Goal: Download file/media

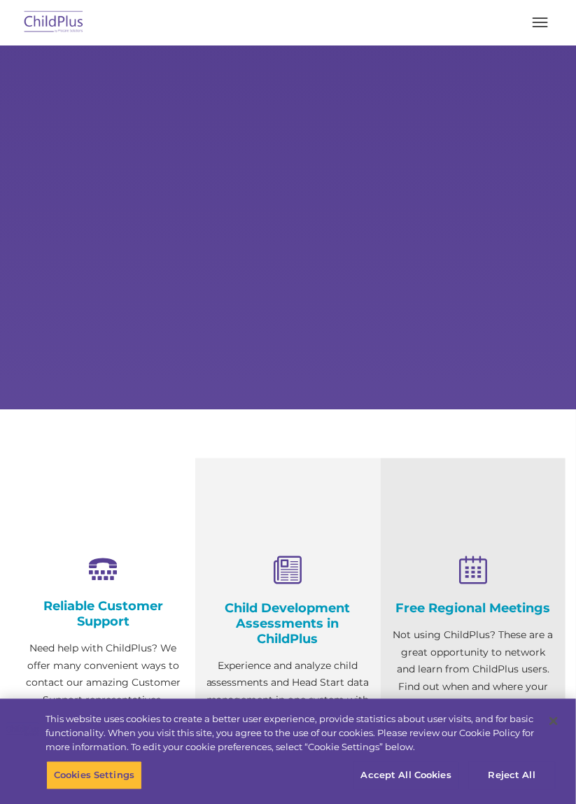
select select "MEDIUM"
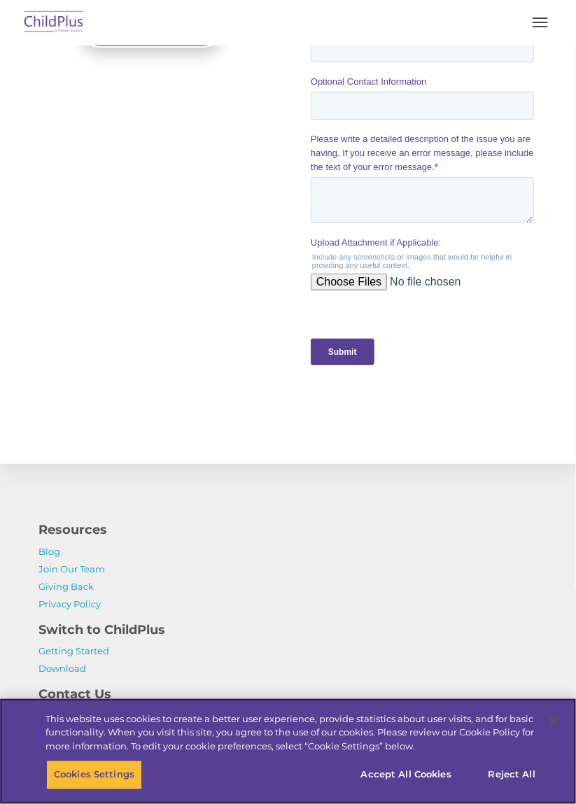
scroll to position [1440, 0]
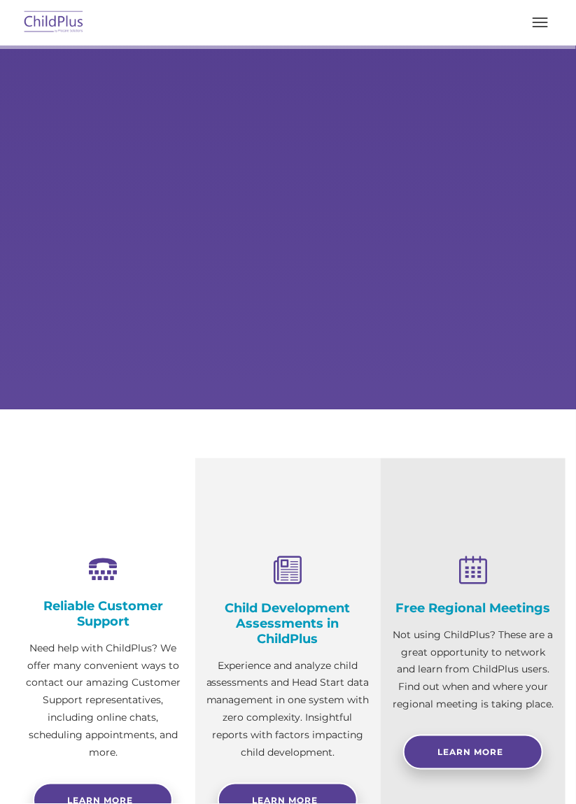
type input ""
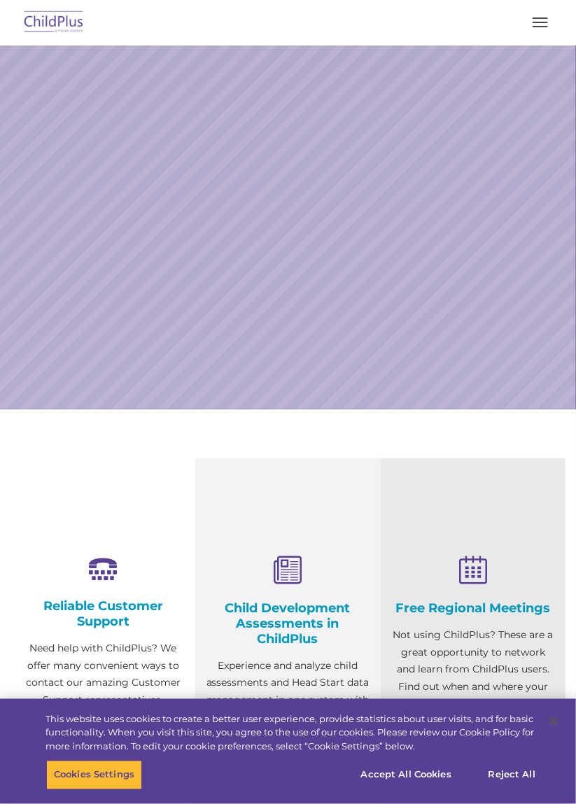
select select "MEDIUM"
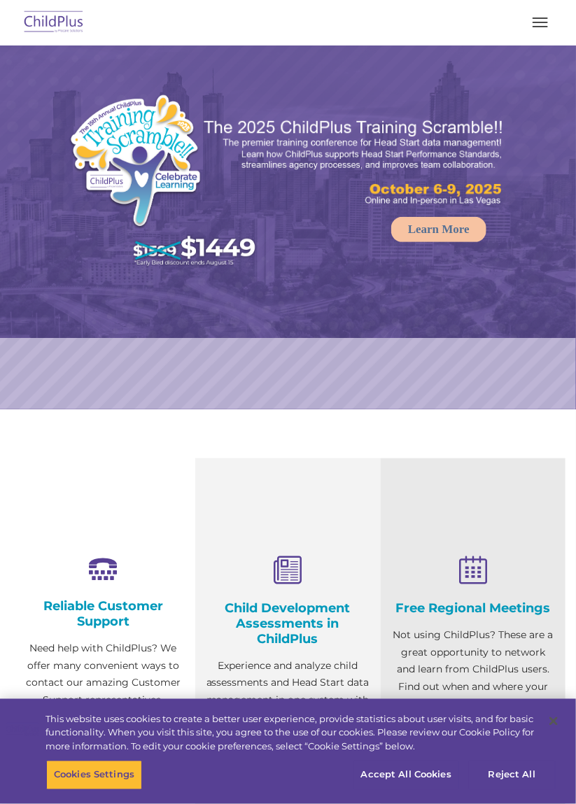
click at [544, 32] on button "button" at bounding box center [539, 22] width 29 height 22
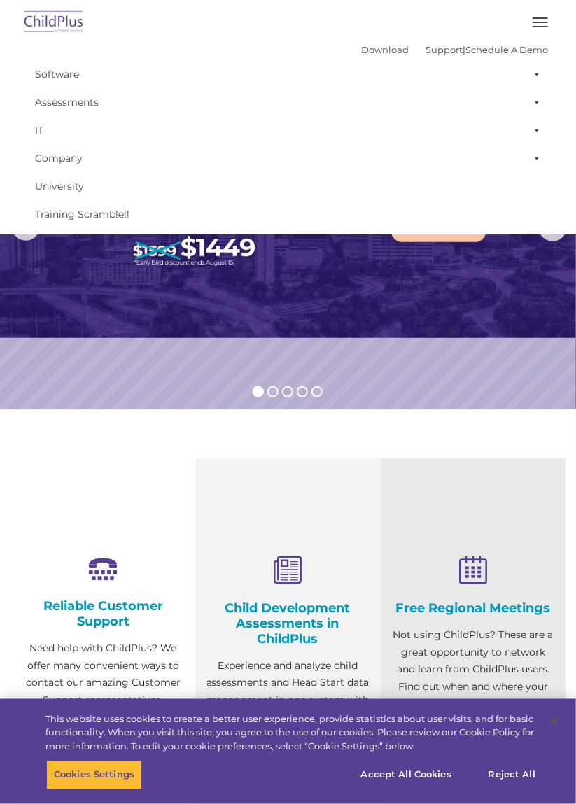
click at [531, 69] on span at bounding box center [534, 74] width 14 height 28
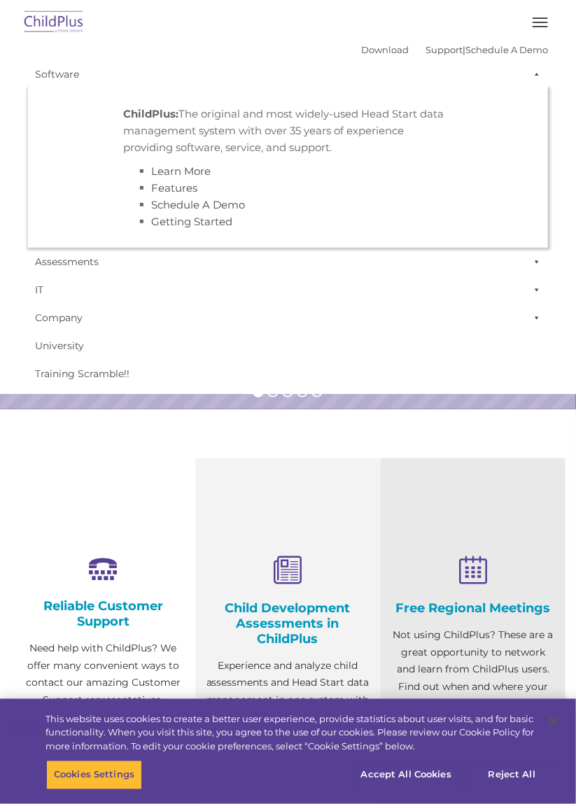
click at [533, 80] on span at bounding box center [534, 74] width 14 height 28
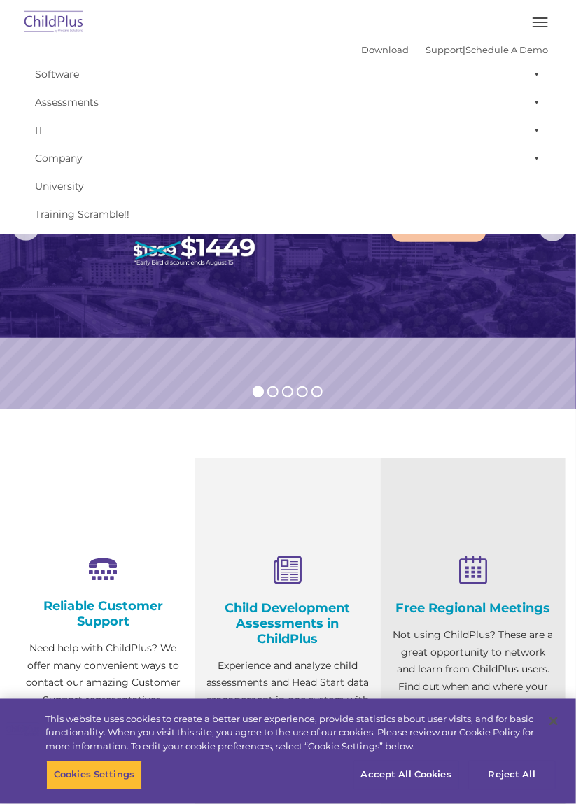
click at [542, 22] on span "button" at bounding box center [539, 22] width 15 height 1
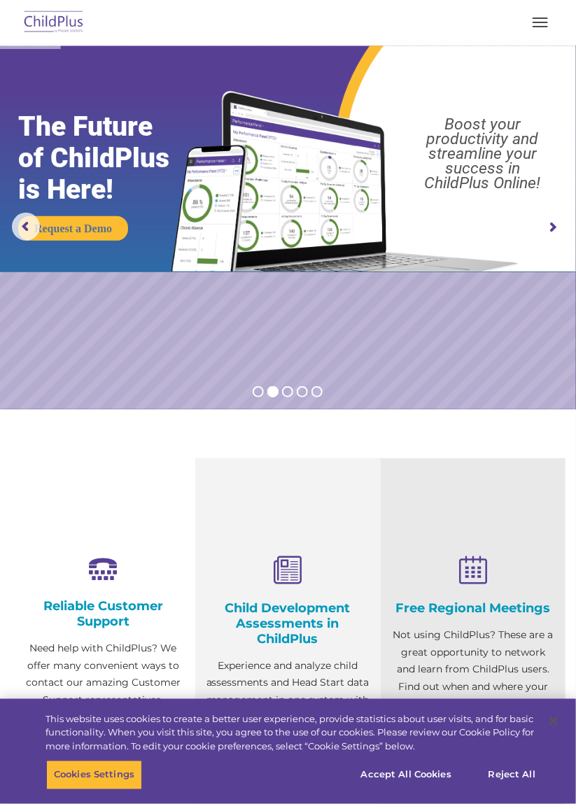
click at [549, 227] on rs-arrow at bounding box center [552, 227] width 28 height 28
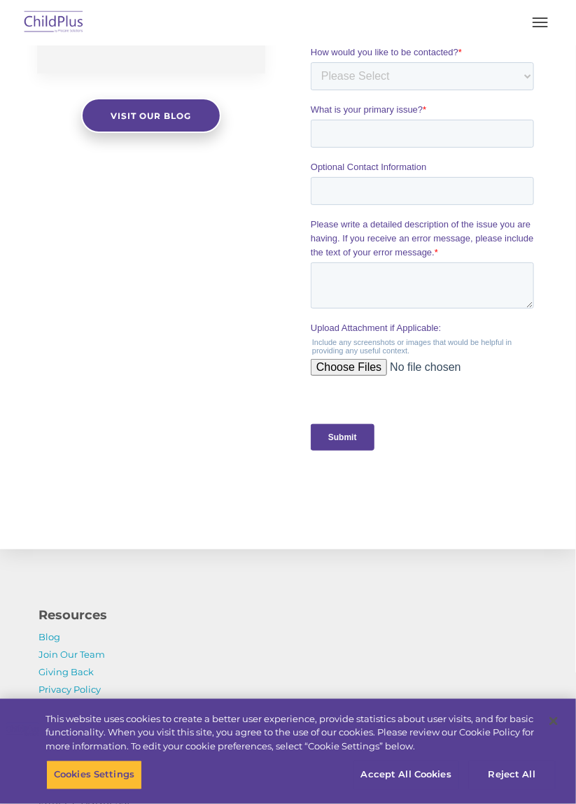
scroll to position [1507, 0]
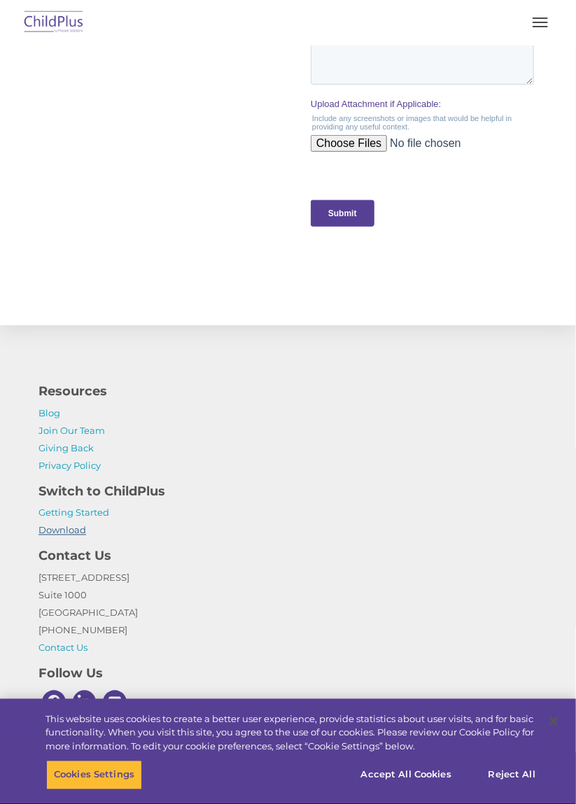
click at [44, 529] on link "Download" at bounding box center [62, 530] width 48 height 11
